Goal: Task Accomplishment & Management: Complete application form

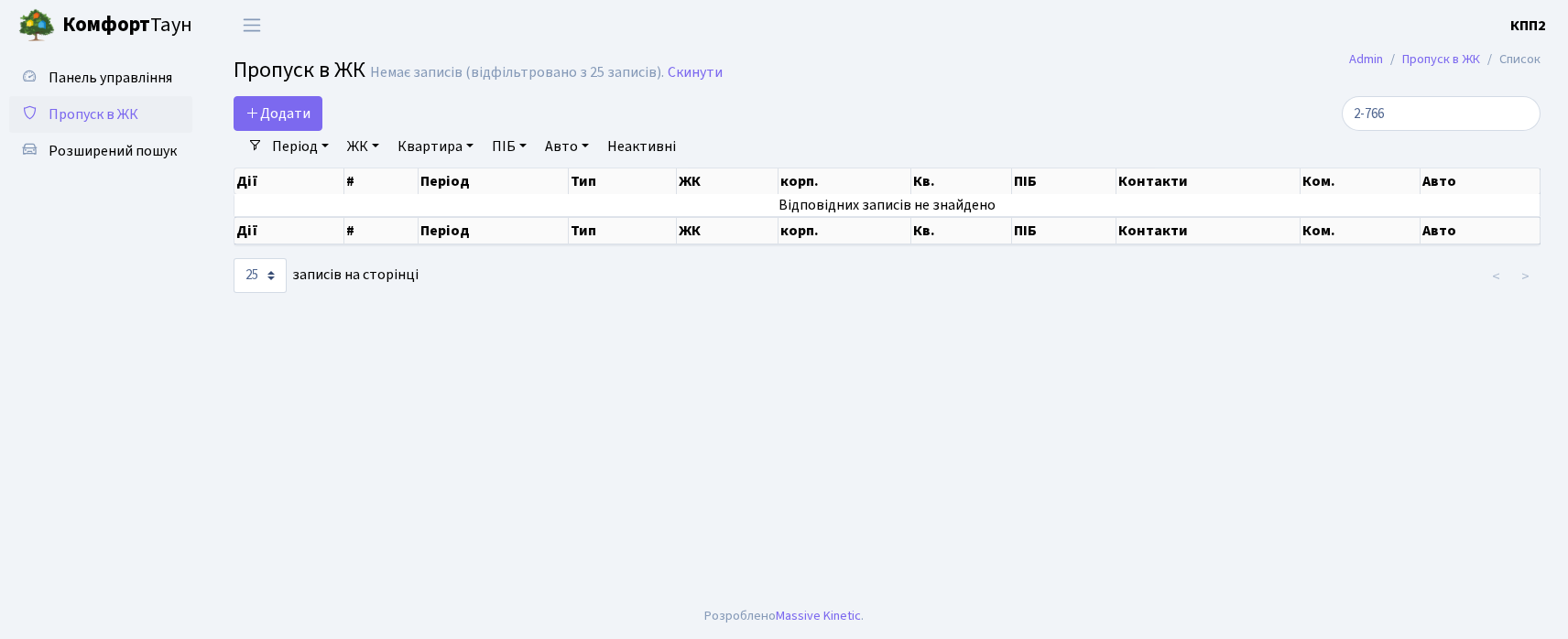
select select "25"
click at [262, 116] on span "Додати" at bounding box center [278, 114] width 65 height 21
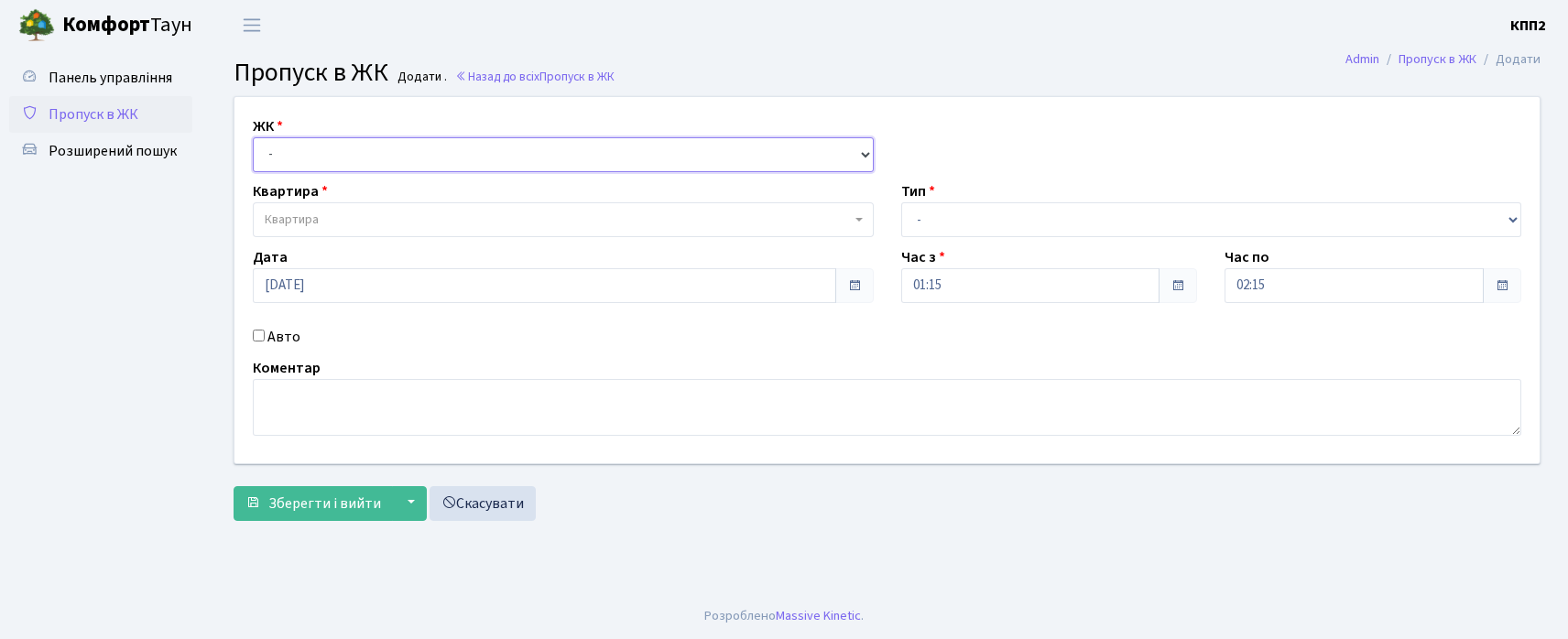
drag, startPoint x: 0, startPoint y: 0, endPoint x: 325, endPoint y: 136, distance: 352.3
click at [325, 137] on select "- КТ, вул. Регенераторна, 4 КТ2, просп. [STREET_ADDRESS] [STREET_ADDRESS] [PERS…" at bounding box center [563, 154] width 621 height 34
select select "271"
click at [253, 137] on select "- КТ, вул. Регенераторна, 4 КТ2, просп. [STREET_ADDRESS] [STREET_ADDRESS] [PERS…" at bounding box center [563, 154] width 621 height 34
select select
